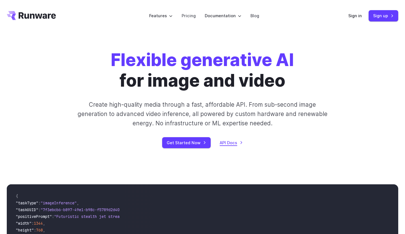
click at [225, 143] on link "API Docs" at bounding box center [231, 142] width 23 height 6
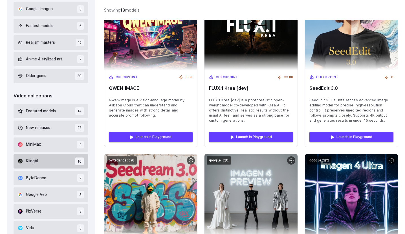
click at [54, 167] on button "KlingAI 10" at bounding box center [51, 161] width 75 height 14
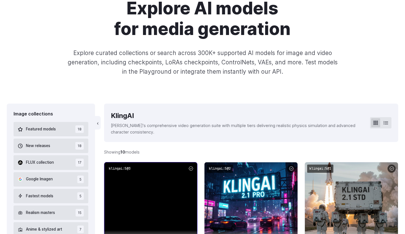
scroll to position [48, 0]
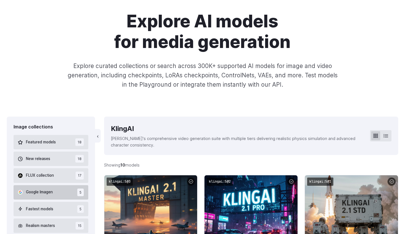
click at [49, 188] on button "Google Imagen 5" at bounding box center [51, 192] width 75 height 14
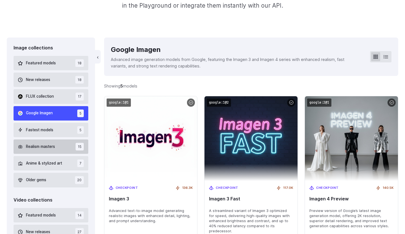
scroll to position [128, 0]
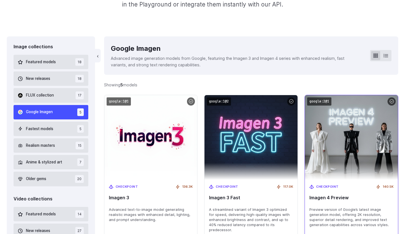
drag, startPoint x: 324, startPoint y: 188, endPoint x: 357, endPoint y: 189, distance: 32.5
click at [358, 189] on div "Checkpoint 140.5K Imagen 4 Preview Preview version of Google’s latest image gen…" at bounding box center [351, 208] width 93 height 57
click at [357, 189] on div "Checkpoint 140.5K Imagen 4 Preview Preview version of Google’s latest image gen…" at bounding box center [351, 208] width 93 height 57
click at [351, 140] on img at bounding box center [352, 137] width 102 height 93
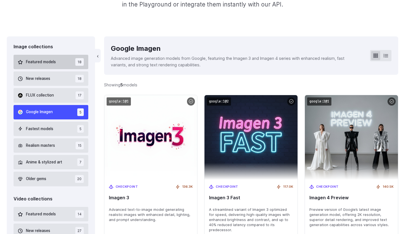
click at [42, 65] on button "Featured models 18" at bounding box center [51, 62] width 75 height 14
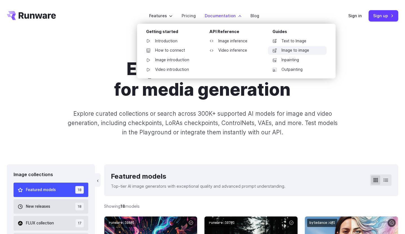
click at [289, 54] on link "Image to image" at bounding box center [297, 50] width 59 height 8
